Goal: Information Seeking & Learning: Check status

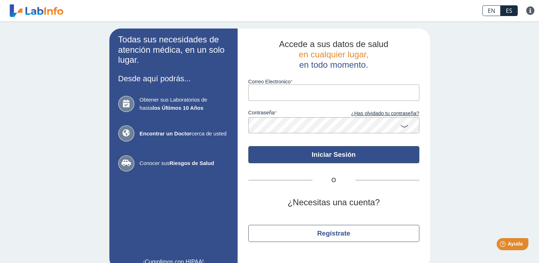
type input "[PERSON_NAME][EMAIL_ADDRESS][DOMAIN_NAME]"
click at [335, 155] on button "Iniciar Sesión" at bounding box center [333, 154] width 171 height 17
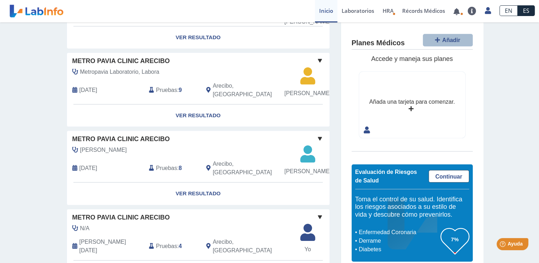
scroll to position [511, 0]
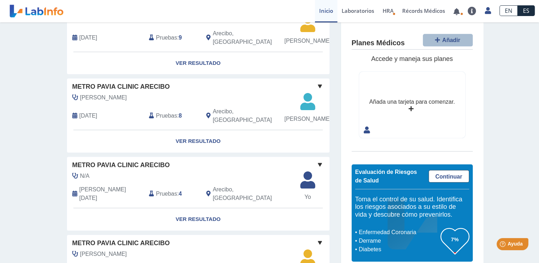
click at [210, 93] on div "[PERSON_NAME]" at bounding box center [182, 97] width 230 height 9
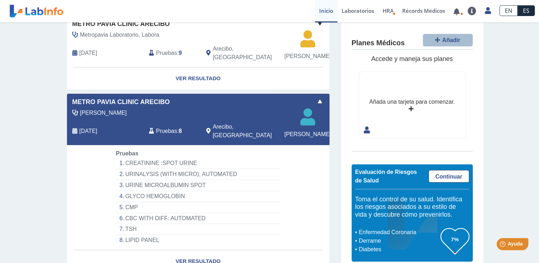
scroll to position [490, 0]
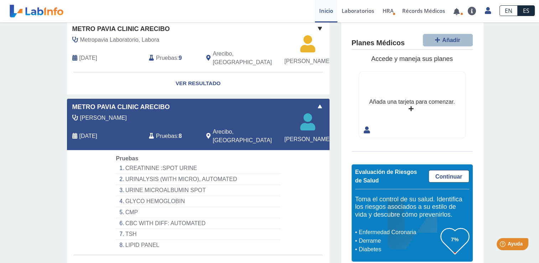
click at [308, 99] on div "Metro [PERSON_NAME] Clinic [PERSON_NAME] [DATE] Pruebas : 8 Arecibo, PR [PERSON…" at bounding box center [198, 124] width 263 height 51
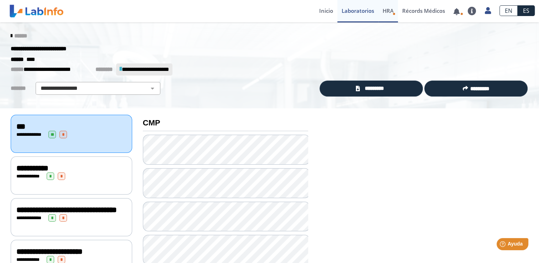
click at [393, 14] on icon "Health Risk Assessment" at bounding box center [394, 13] width 3 height 3
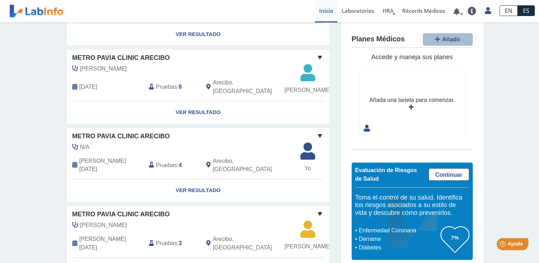
scroll to position [542, 0]
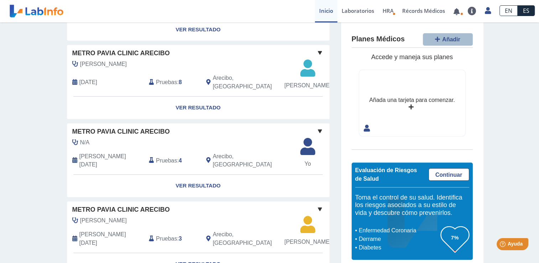
drag, startPoint x: 531, startPoint y: 181, endPoint x: 536, endPoint y: 190, distance: 9.8
click at [536, 190] on main "Mis Laboratorios Añadir Obtenga resultados de hasta los últimos 10 años . Metro…" at bounding box center [269, 142] width 539 height 241
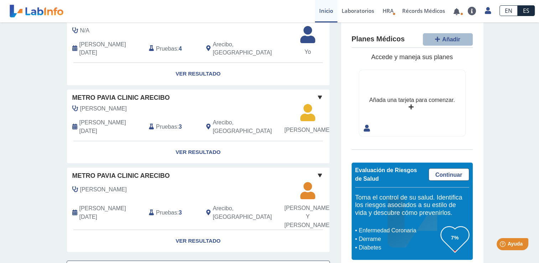
scroll to position [0, 0]
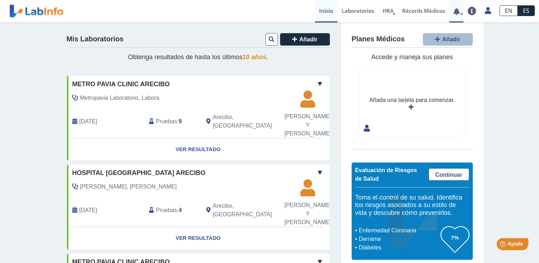
click at [460, 15] on icon at bounding box center [461, 13] width 3 height 3
click at [456, 11] on link at bounding box center [456, 11] width 15 height 5
